Goal: Information Seeking & Learning: Learn about a topic

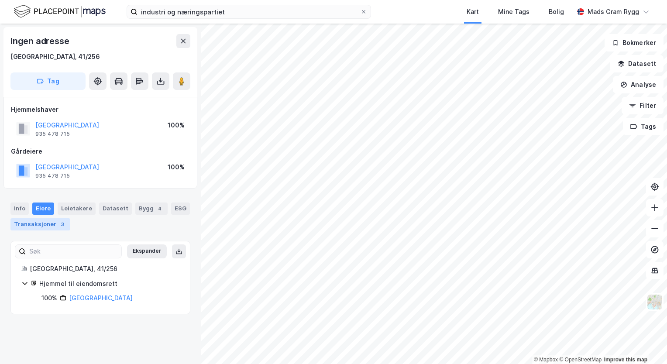
click at [35, 222] on div "Transaksjoner 3" at bounding box center [40, 224] width 60 height 12
